Goal: Task Accomplishment & Management: Complete application form

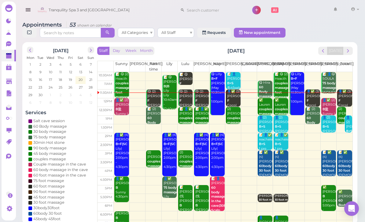
scroll to position [0, 40]
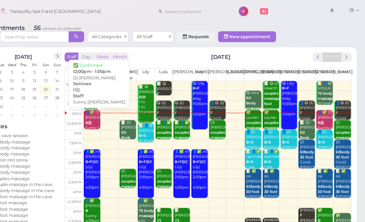
click at [115, 106] on div "👤✅ (2) [PERSON_NAME] B盐 Sunny |[PERSON_NAME] 12:00pm - 1:00pm" at bounding box center [122, 116] width 14 height 36
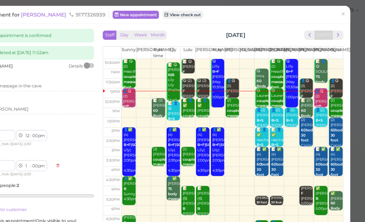
click at [340, 11] on link "×" at bounding box center [345, 13] width 11 height 14
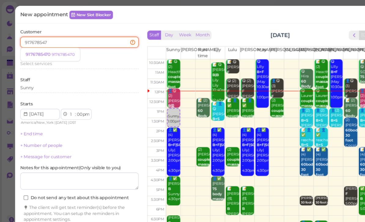
type input "9176785470"
click at [51, 47] on small "9176785470" at bounding box center [56, 49] width 21 height 4
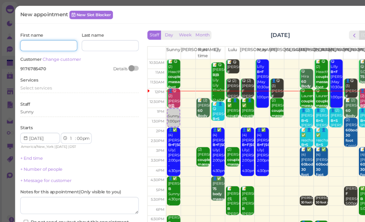
click at [44, 40] on input at bounding box center [43, 41] width 51 height 10
type input "[PERSON_NAME]"
click at [42, 78] on span "Select services" at bounding box center [32, 78] width 28 height 5
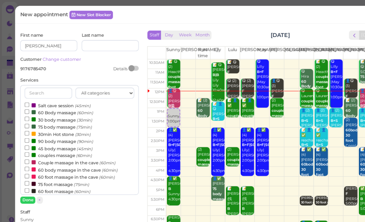
click at [52, 167] on label "60 foot massage (60min)" at bounding box center [51, 170] width 58 height 6
click at [26, 168] on input "60 foot massage (60min)" at bounding box center [24, 170] width 4 height 4
click at [27, 176] on button "Done" at bounding box center [24, 178] width 13 height 6
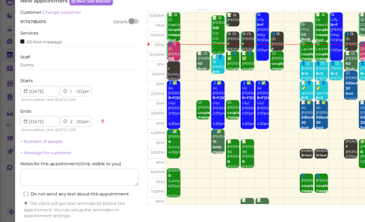
scroll to position [18, 0]
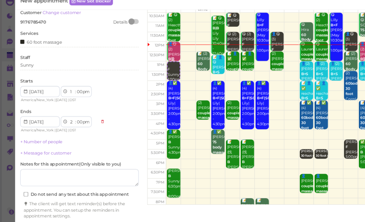
click at [93, 207] on button "Create appointment" at bounding box center [71, 212] width 106 height 10
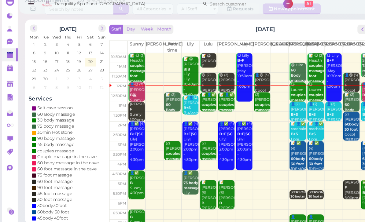
scroll to position [0, 0]
